Goal: Information Seeking & Learning: Learn about a topic

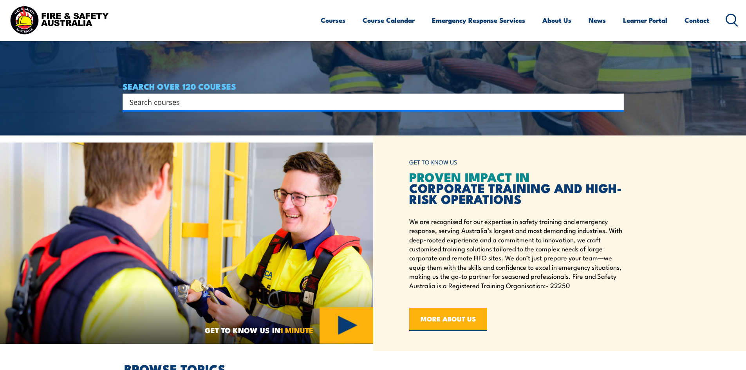
scroll to position [235, 0]
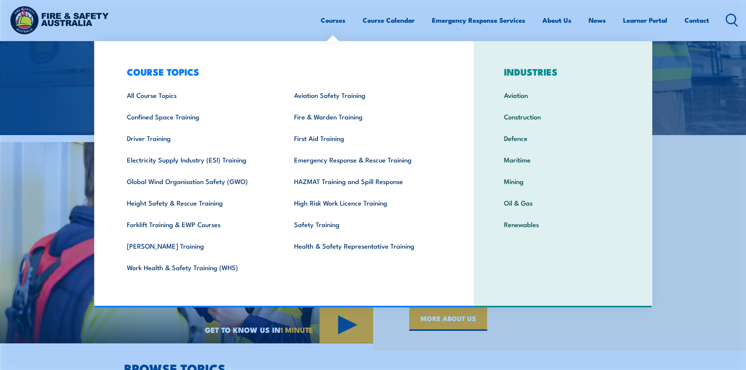
click at [336, 19] on link "Courses" at bounding box center [333, 20] width 25 height 21
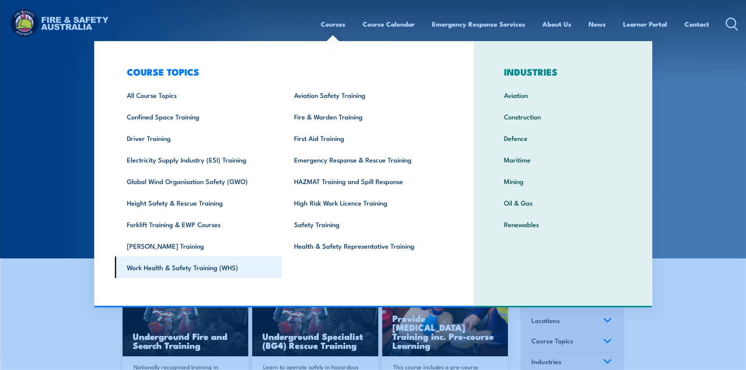
click at [167, 269] on link "Work Health & Safety Training (WHS)" at bounding box center [198, 267] width 167 height 22
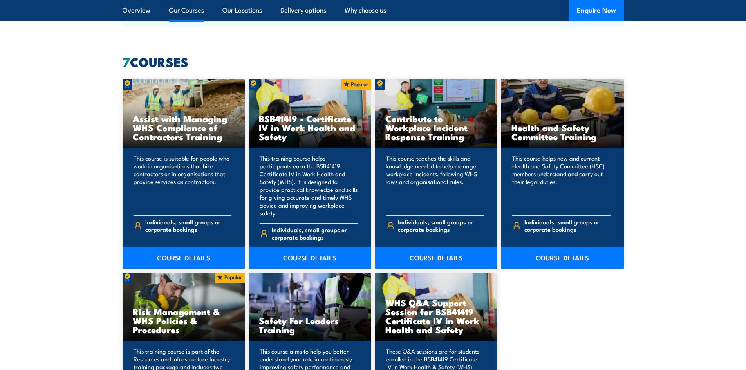
scroll to position [587, 0]
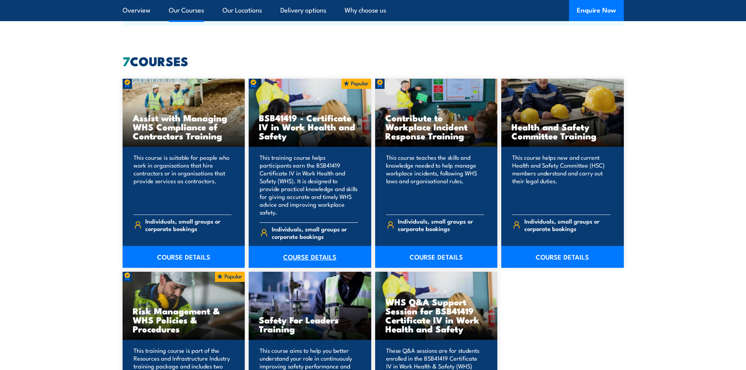
click at [331, 246] on link "COURSE DETAILS" at bounding box center [310, 257] width 123 height 22
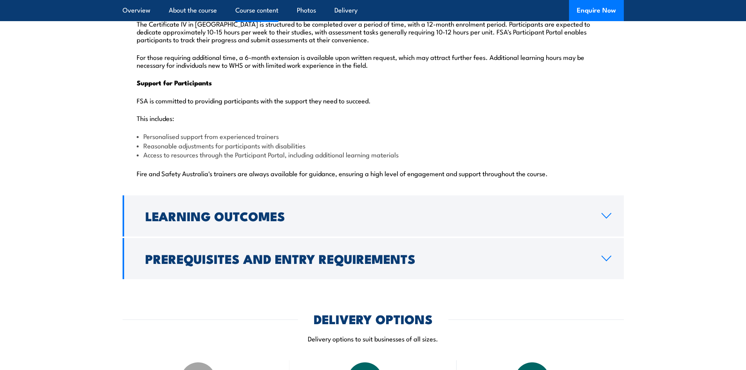
scroll to position [1958, 0]
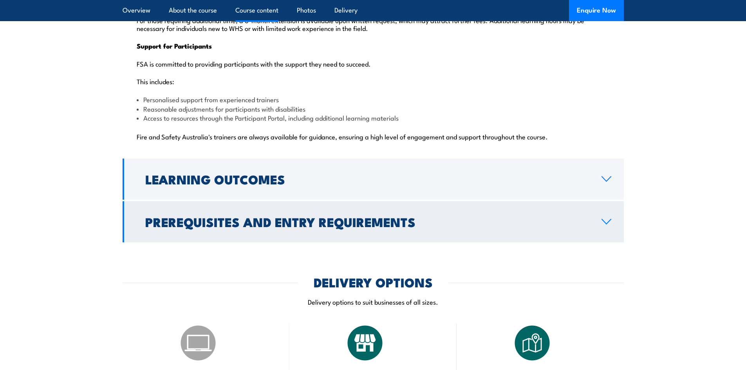
click at [276, 216] on h2 "Prerequisites and Entry Requirements" at bounding box center [367, 221] width 444 height 11
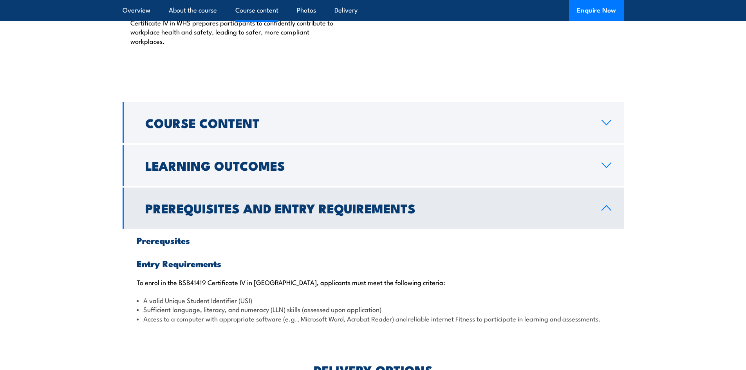
scroll to position [483, 0]
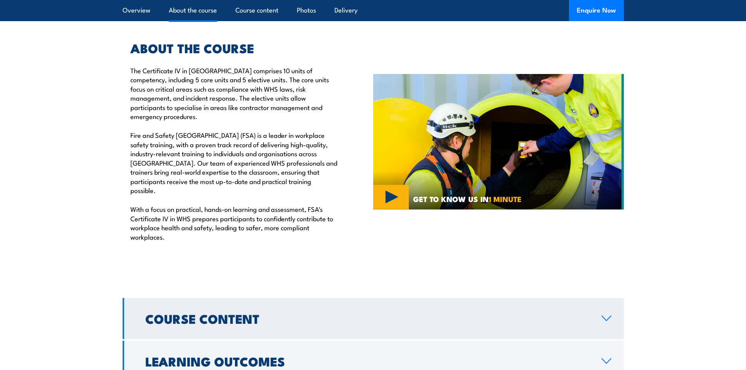
click at [260, 313] on h2 "Course Content" at bounding box center [367, 318] width 444 height 11
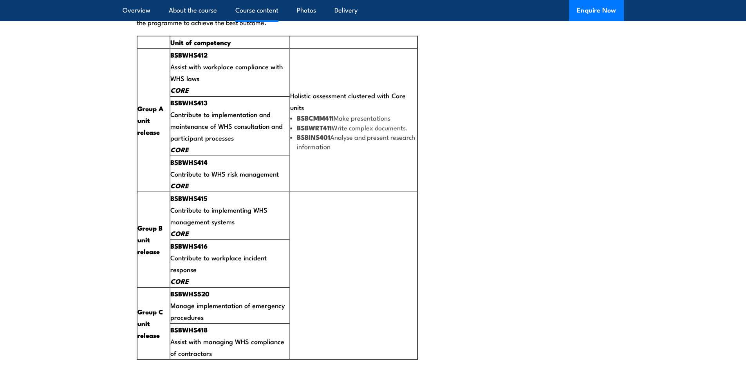
scroll to position [1540, 0]
